Goal: Information Seeking & Learning: Learn about a topic

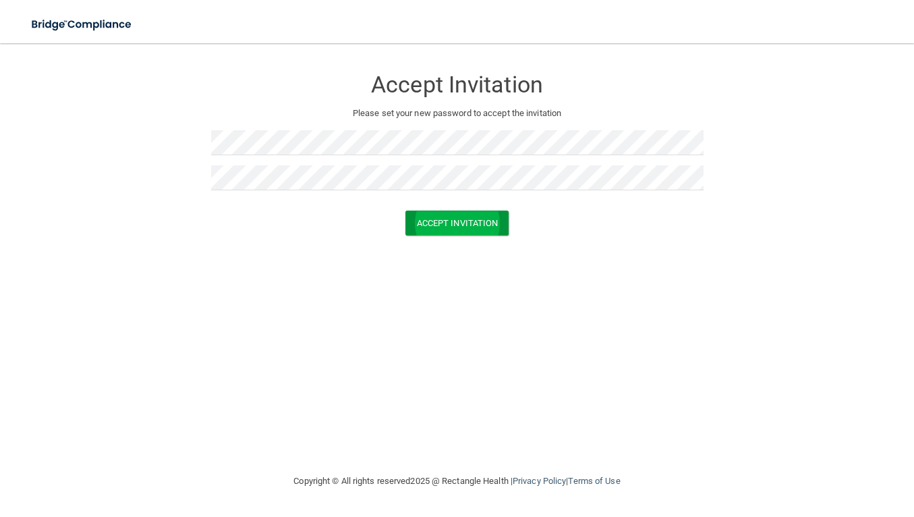
click at [458, 221] on button "Accept Invitation" at bounding box center [457, 222] width 104 height 25
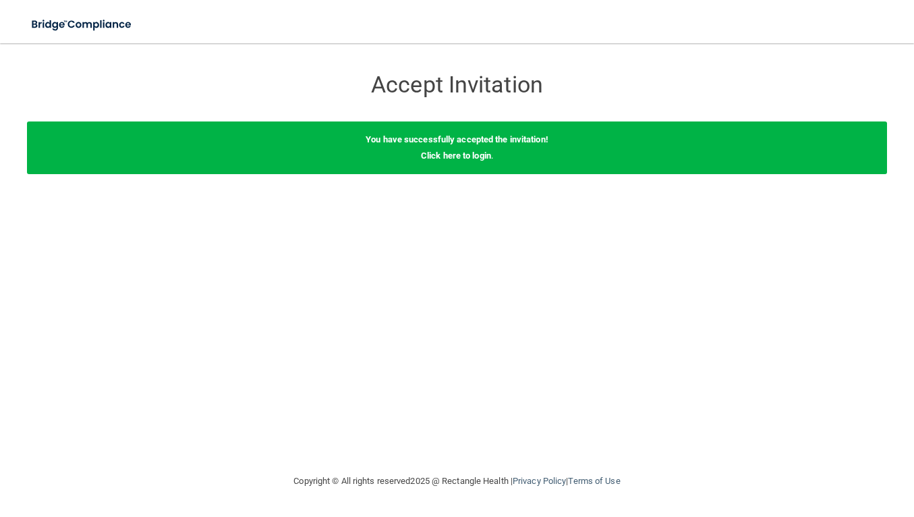
click at [463, 161] on div "You have successfully accepted the invitation! Click here to login ." at bounding box center [457, 147] width 860 height 53
click at [464, 157] on link "Click here to login" at bounding box center [456, 155] width 70 height 10
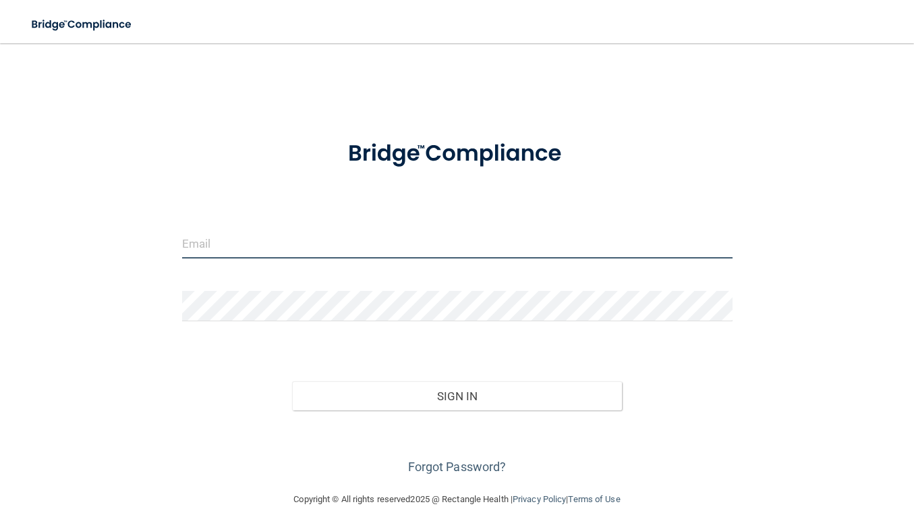
type input "[EMAIL_ADDRESS][DOMAIN_NAME]"
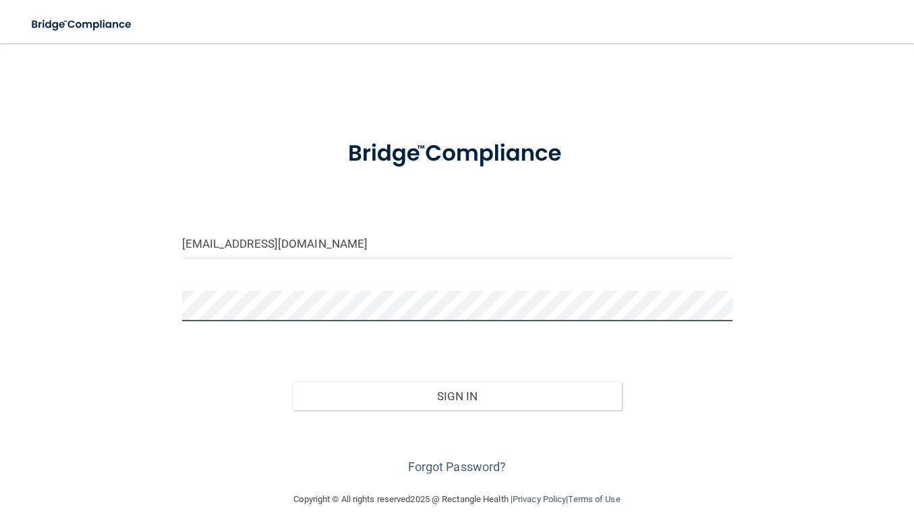
click at [457, 395] on button "Sign In" at bounding box center [457, 396] width 331 height 30
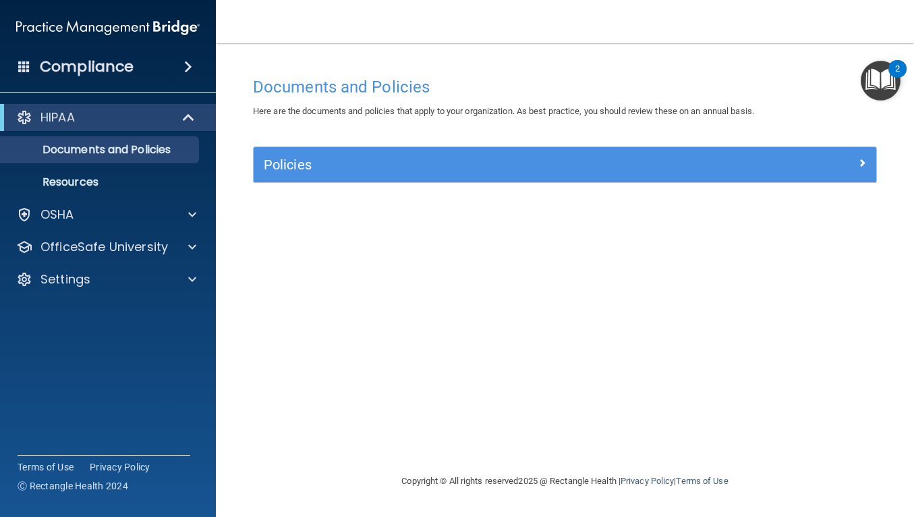
click at [445, 171] on div "Policies" at bounding box center [487, 165] width 467 height 22
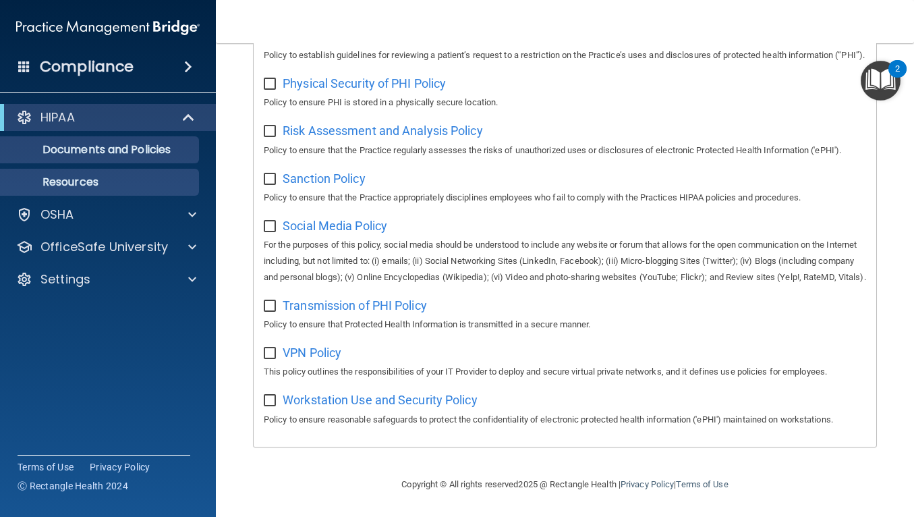
scroll to position [926, 0]
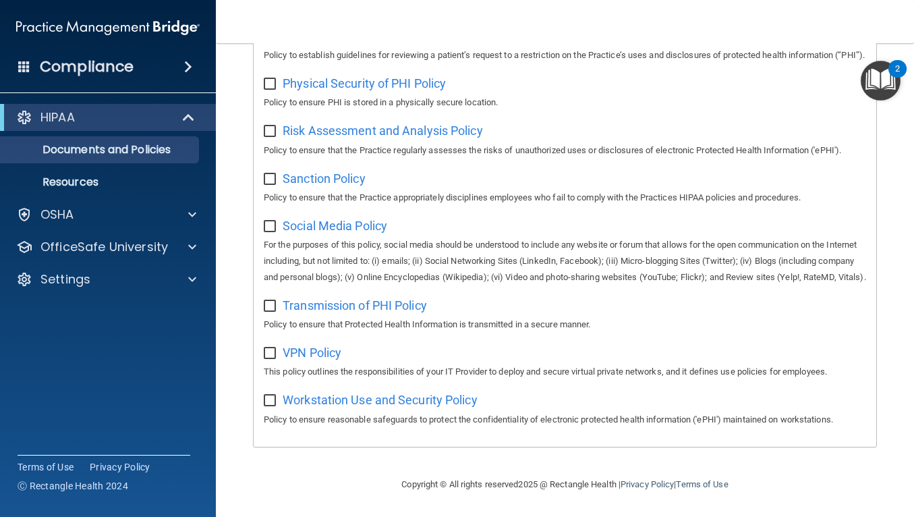
click at [97, 200] on div "HIPAA Documents and Policies Report an Incident Business Associates Emergency P…" at bounding box center [108, 200] width 217 height 205
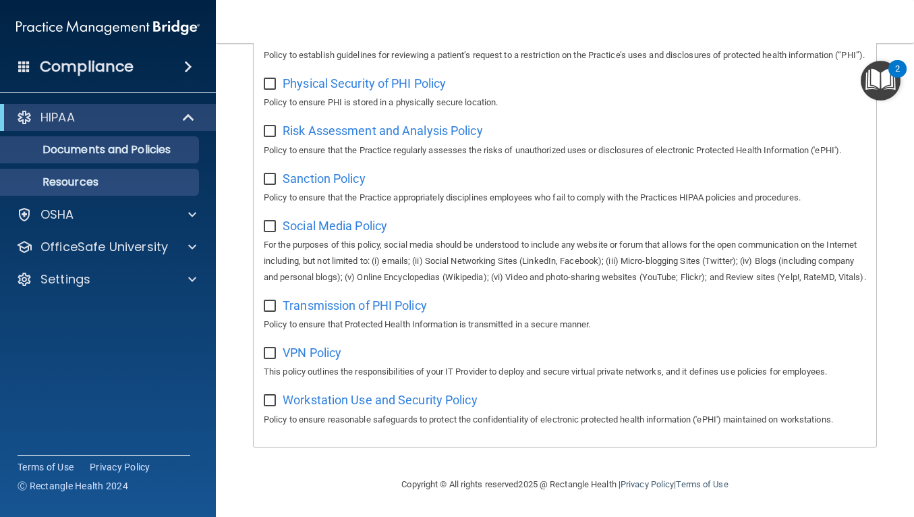
click at [101, 179] on p "Resources" at bounding box center [101, 181] width 184 height 13
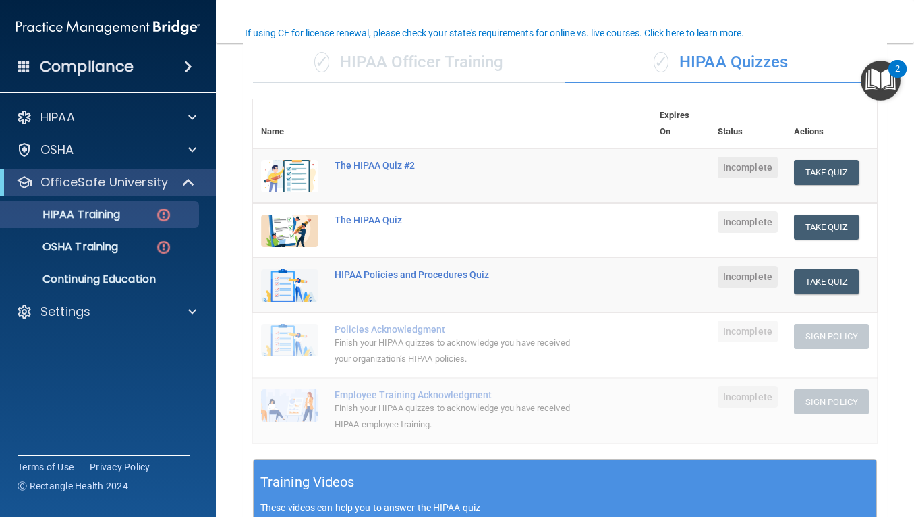
scroll to position [108, 0]
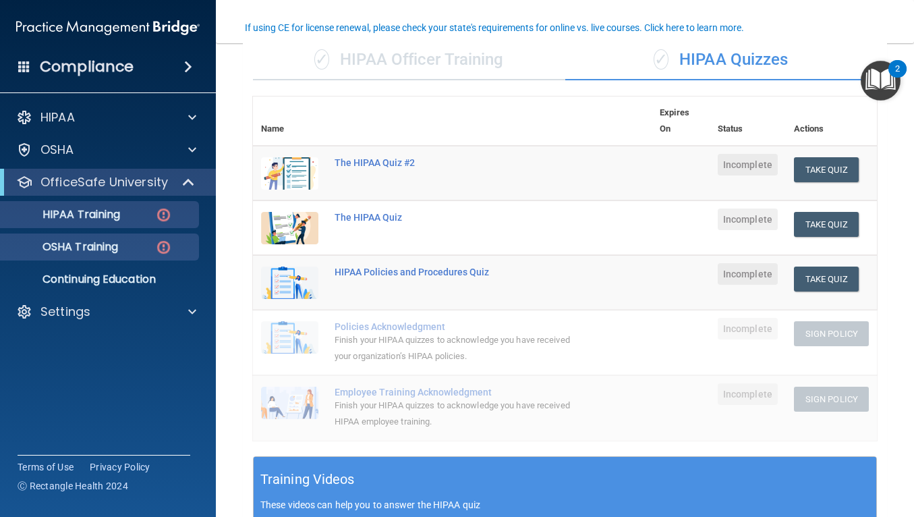
click at [91, 250] on p "OSHA Training" at bounding box center [63, 246] width 109 height 13
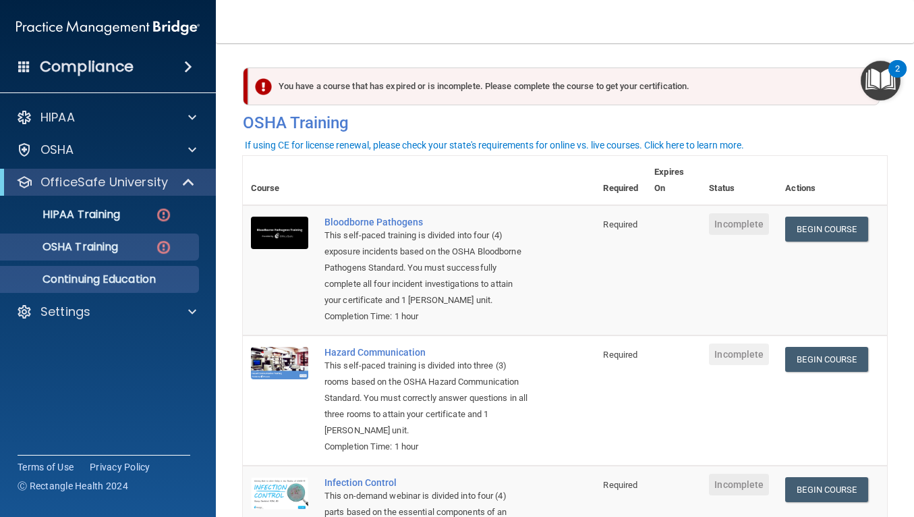
click at [82, 285] on p "Continuing Education" at bounding box center [101, 279] width 184 height 13
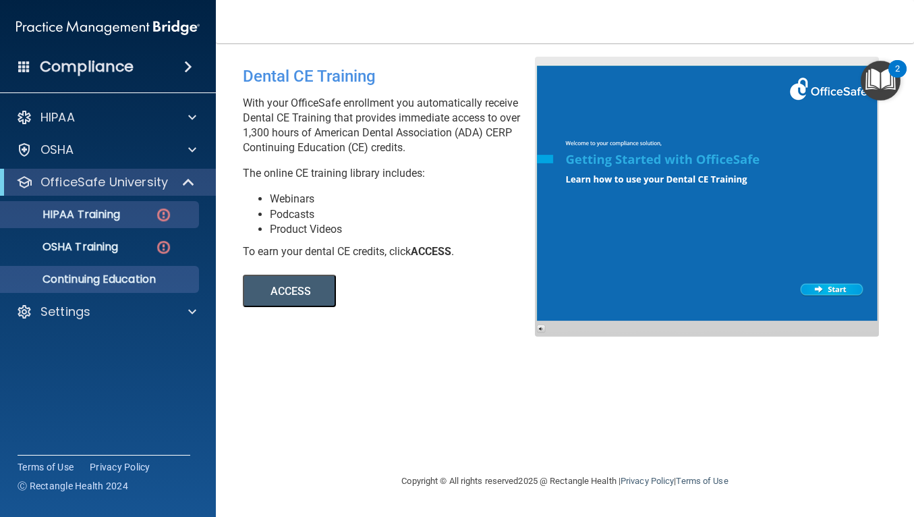
click at [103, 209] on p "HIPAA Training" at bounding box center [64, 214] width 111 height 13
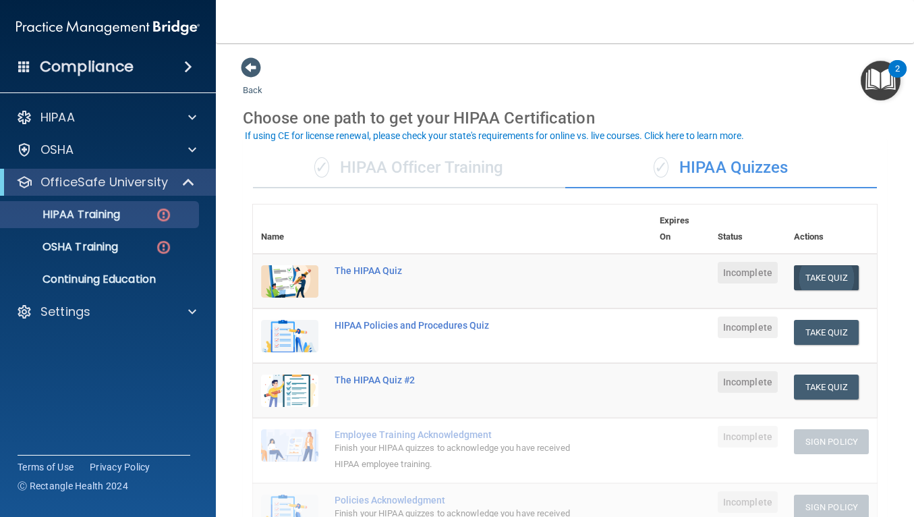
click at [830, 284] on button "Take Quiz" at bounding box center [826, 277] width 65 height 25
